Goal: Information Seeking & Learning: Learn about a topic

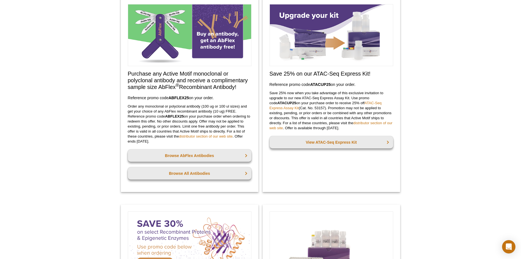
scroll to position [44, 0]
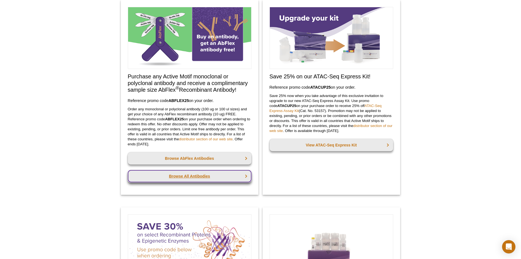
click at [183, 176] on link "Browse All Antibodies" at bounding box center [190, 176] width 124 height 12
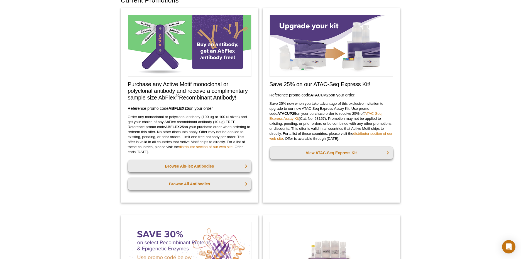
scroll to position [45, 0]
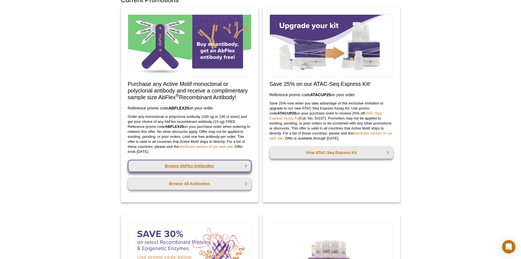
click at [198, 166] on link "Browse AbFlex Antibodies" at bounding box center [190, 166] width 124 height 12
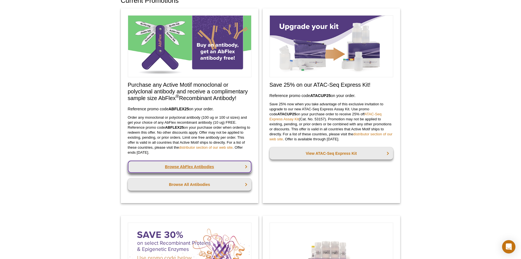
scroll to position [37, 0]
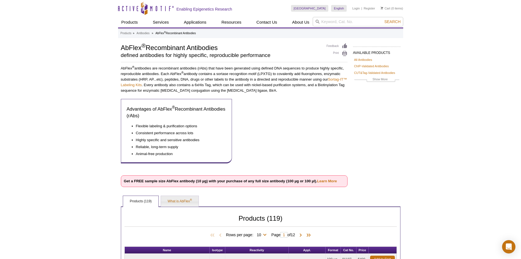
scroll to position [76, 0]
